Goal: Check status: Check status

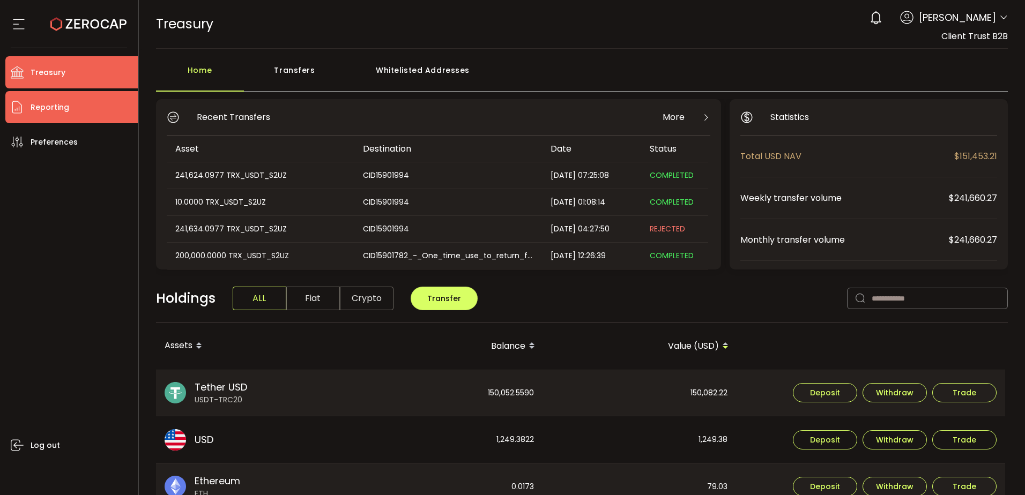
click at [31, 101] on li "Reporting" at bounding box center [71, 107] width 132 height 32
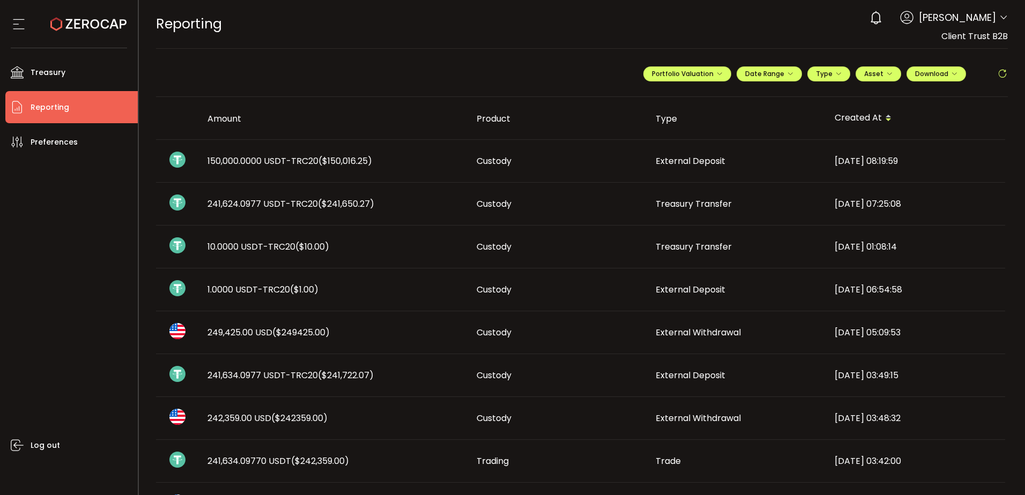
click at [248, 160] on span "150,000.0000 USDT-TRC20 ($150,016.25)" at bounding box center [289, 161] width 165 height 12
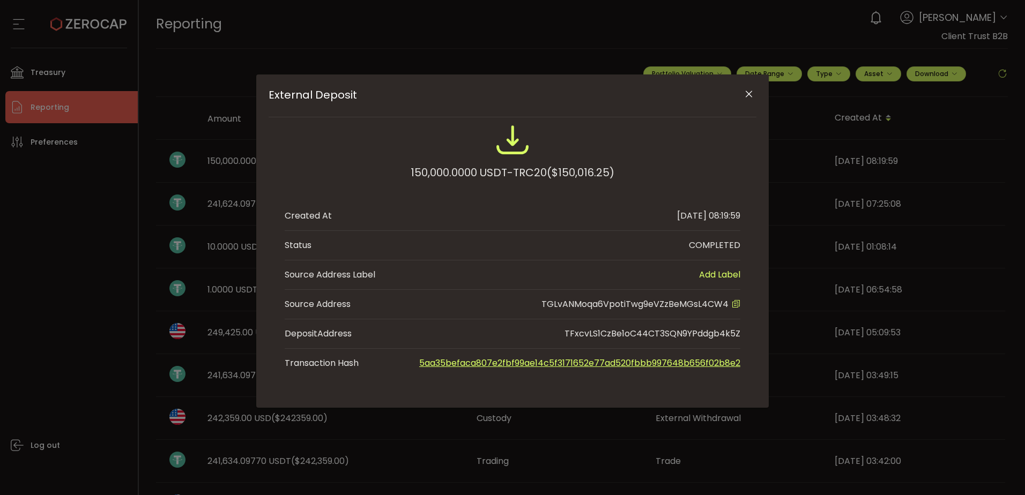
click at [684, 303] on span "TGLvANMoqa6VpotiTwg9eVZzBeMGsL4CW4" at bounding box center [634, 304] width 187 height 12
copy span "TGLvANMoqa6VpotiTwg9eVZzBeMGsL4CW4"
click at [684, 303] on span "TGLvANMoqa6VpotiTwg9eVZzBeMGsL4CW4" at bounding box center [634, 304] width 187 height 12
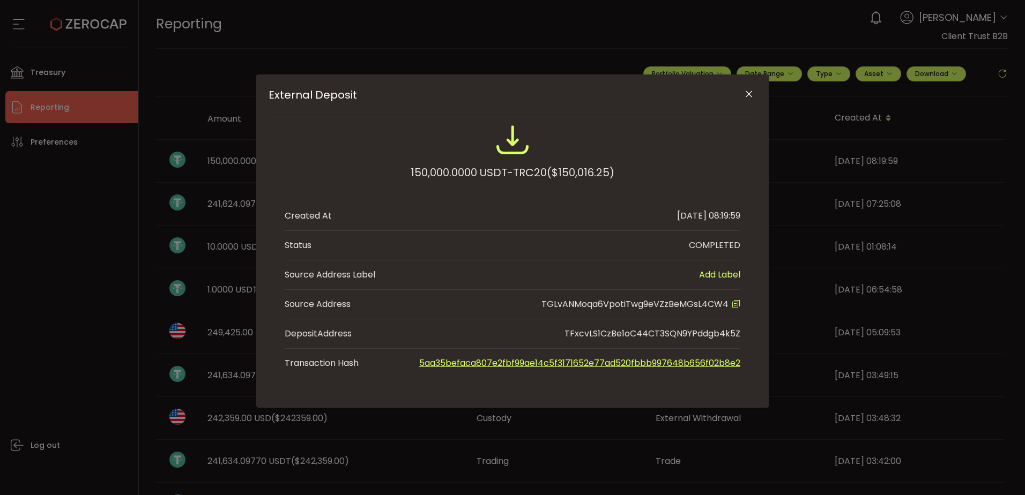
click at [93, 212] on div "External Deposit 150,000.0000 USDT-TRC20 ($150,016.25) Created At [DATE] 08:19:…" at bounding box center [512, 247] width 1025 height 495
click at [745, 92] on icon "Close" at bounding box center [749, 94] width 11 height 11
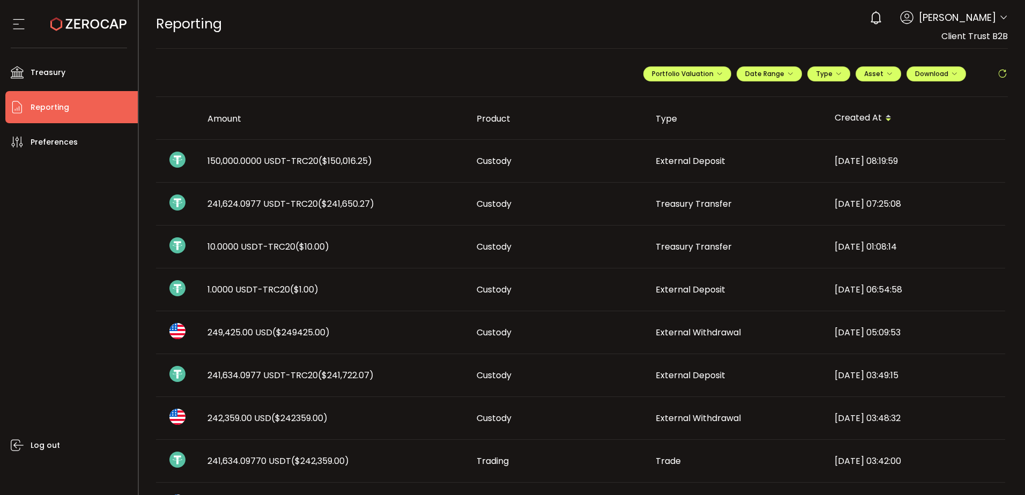
click at [506, 21] on div "REPORTING Buy Power $0.00 USD Reporting Reporting Verify Your Identity 0 [PERSO…" at bounding box center [582, 24] width 852 height 48
click at [532, 67] on div "**********" at bounding box center [582, 79] width 852 height 38
click at [309, 166] on span "150,000.0000 USDT-TRC20 ($150,016.25)" at bounding box center [289, 161] width 165 height 12
